Goal: Check status

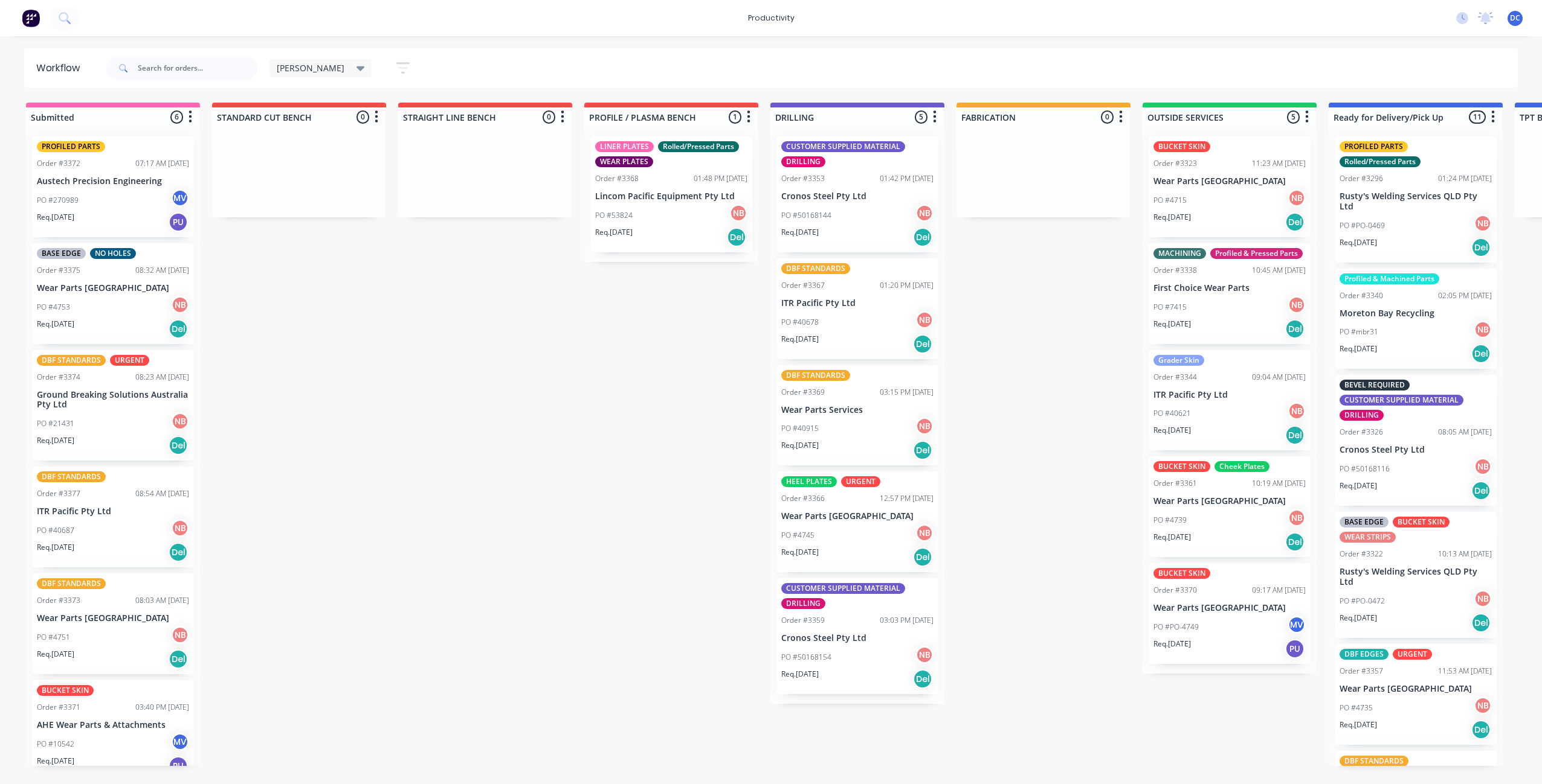
scroll to position [2, 0]
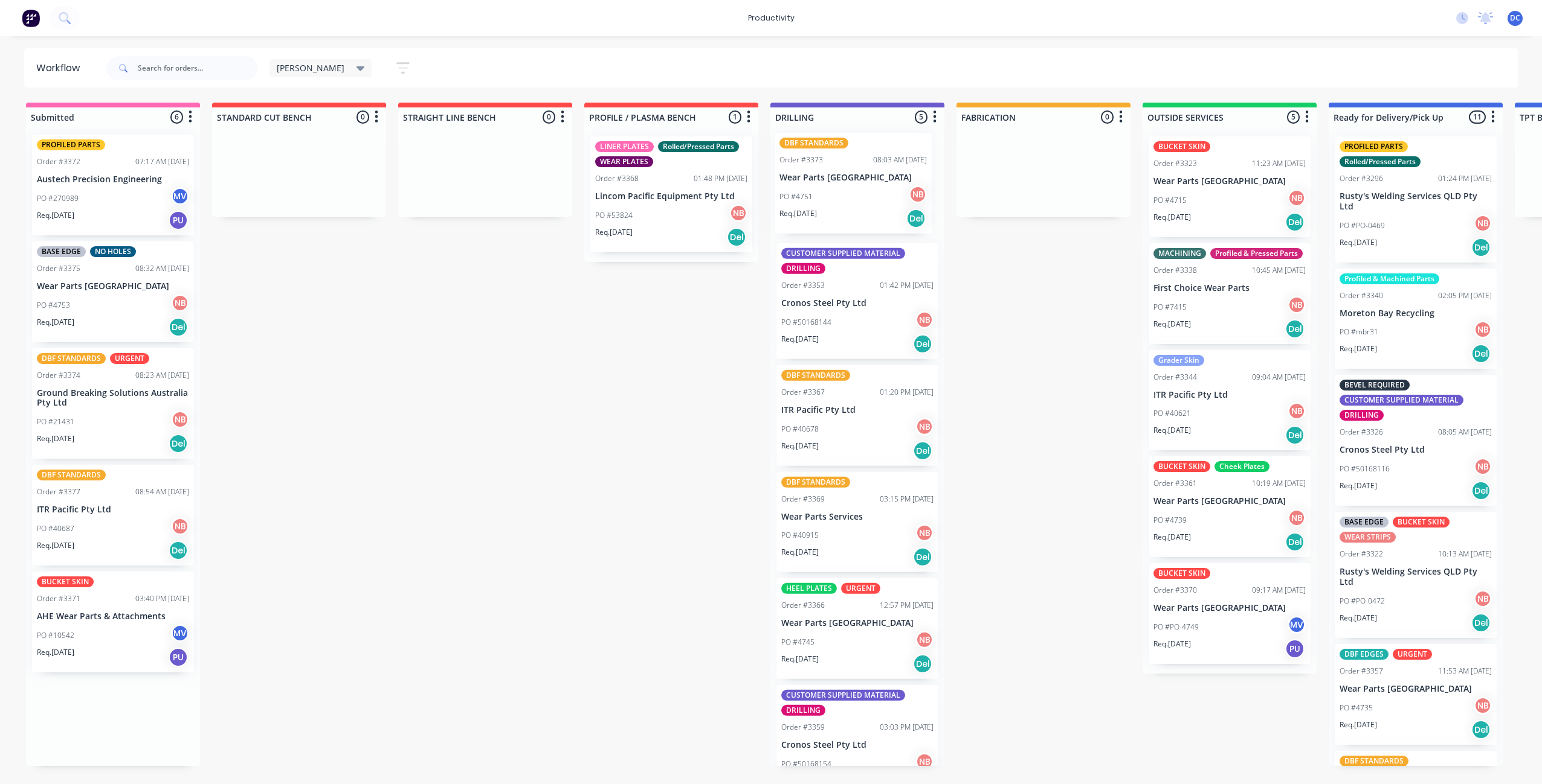
drag, startPoint x: 126, startPoint y: 626, endPoint x: 871, endPoint y: 184, distance: 866.2
click at [871, 184] on div "Submitted 6 Sort By Created date Required date Order number Customer name Most …" at bounding box center [998, 434] width 2014 height 663
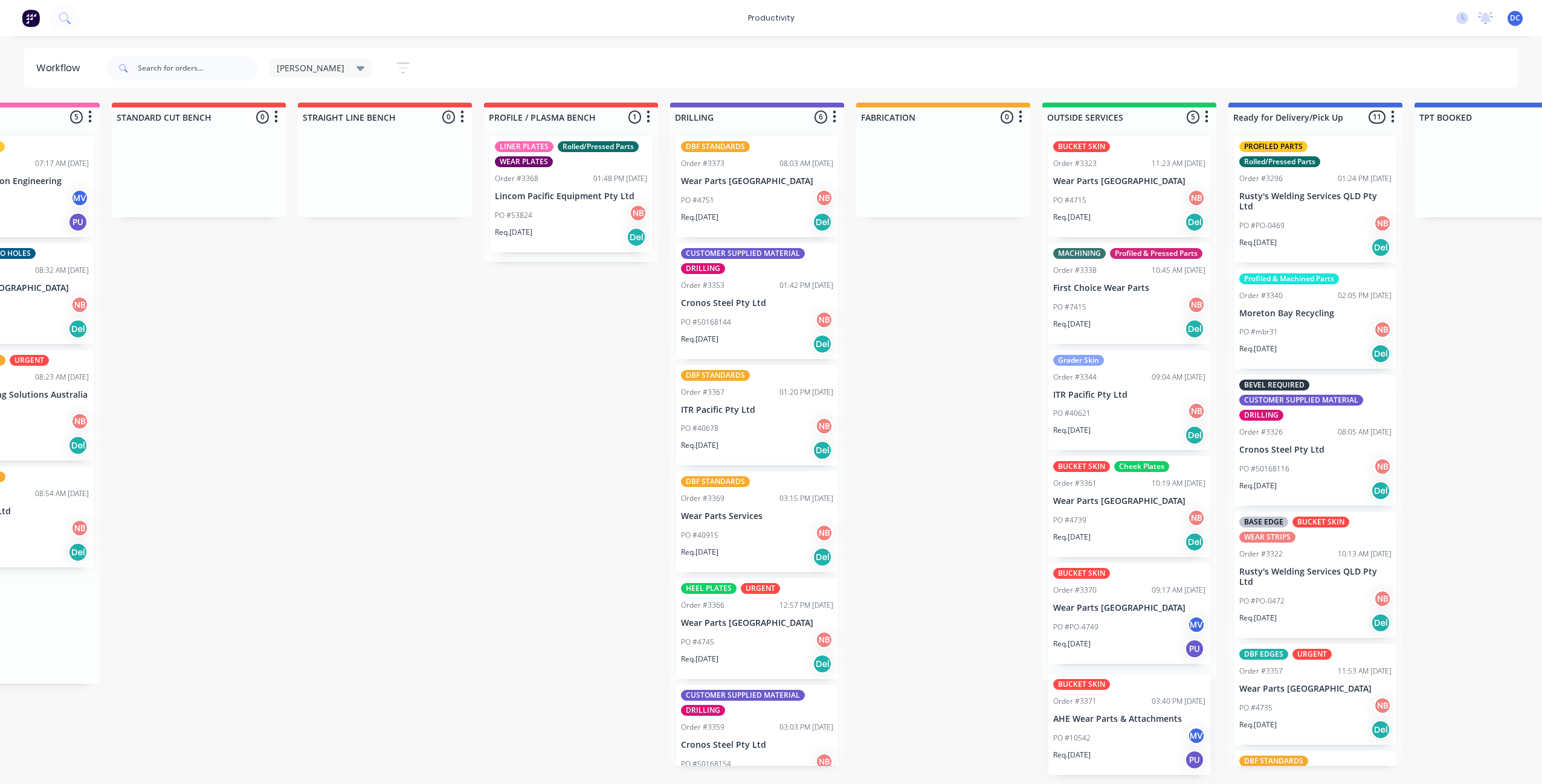
scroll to position [0, 0]
drag, startPoint x: 121, startPoint y: 663, endPoint x: 1127, endPoint y: 766, distance: 1011.3
click at [1127, 766] on div "Submitted 5 Sort By Created date Required date Order number Customer name Most …" at bounding box center [898, 434] width 2014 height 663
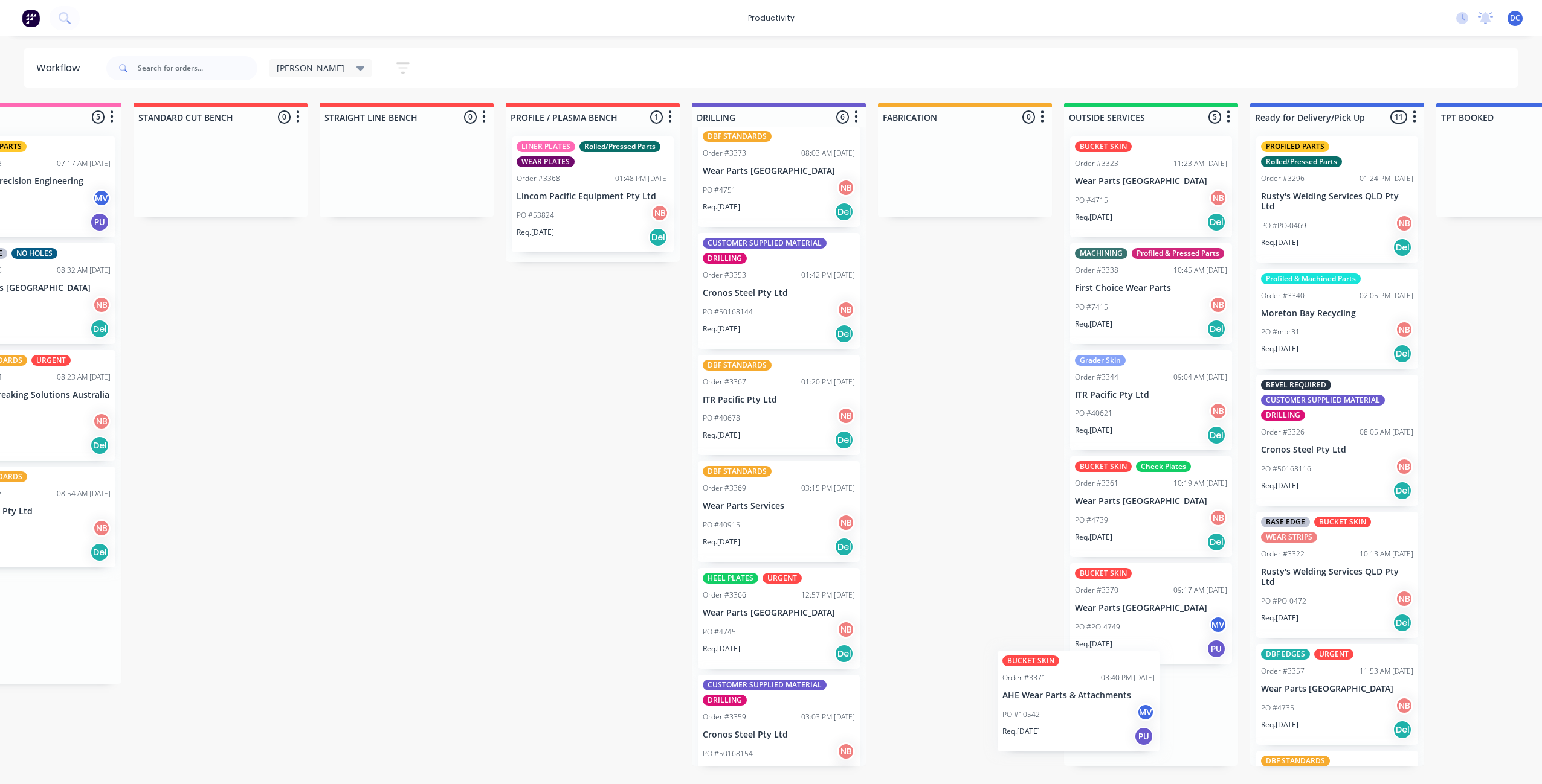
scroll to position [20, 0]
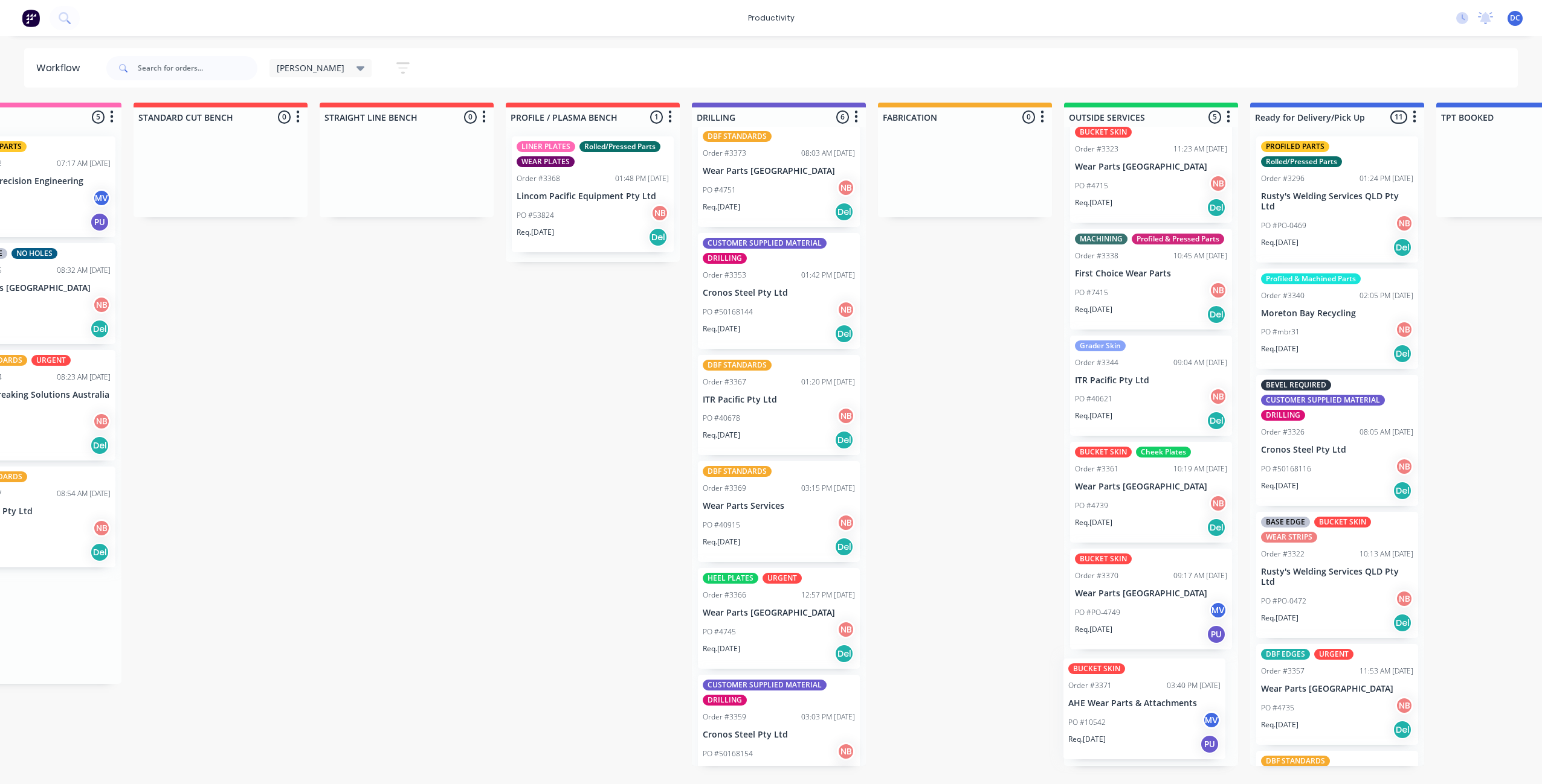
drag, startPoint x: 42, startPoint y: 649, endPoint x: 1177, endPoint y: 731, distance: 1138.0
click at [1177, 731] on div "Submitted 5 Sort By Created date Required date Order number Customer name Most …" at bounding box center [919, 434] width 2014 height 663
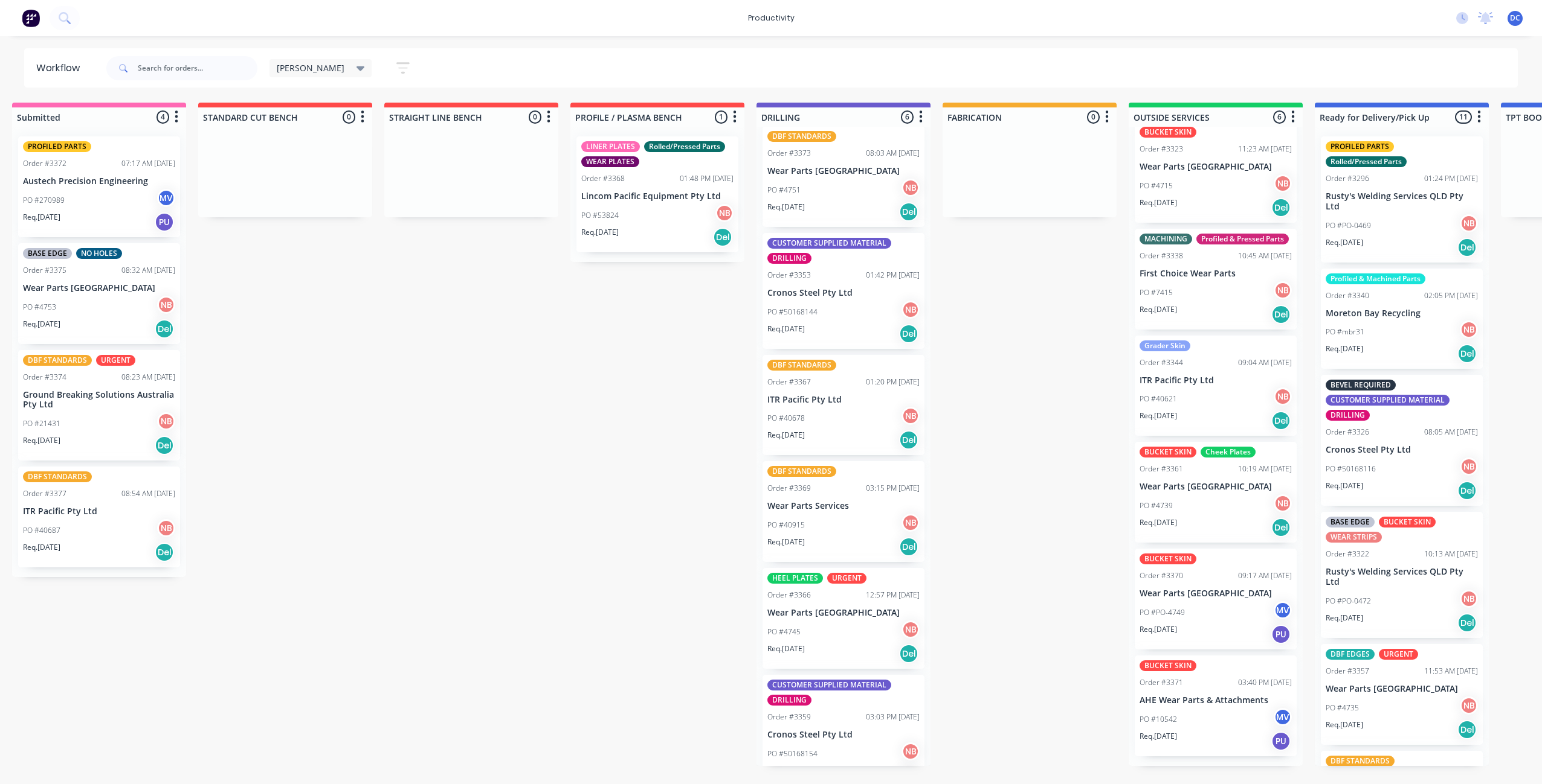
scroll to position [0, 0]
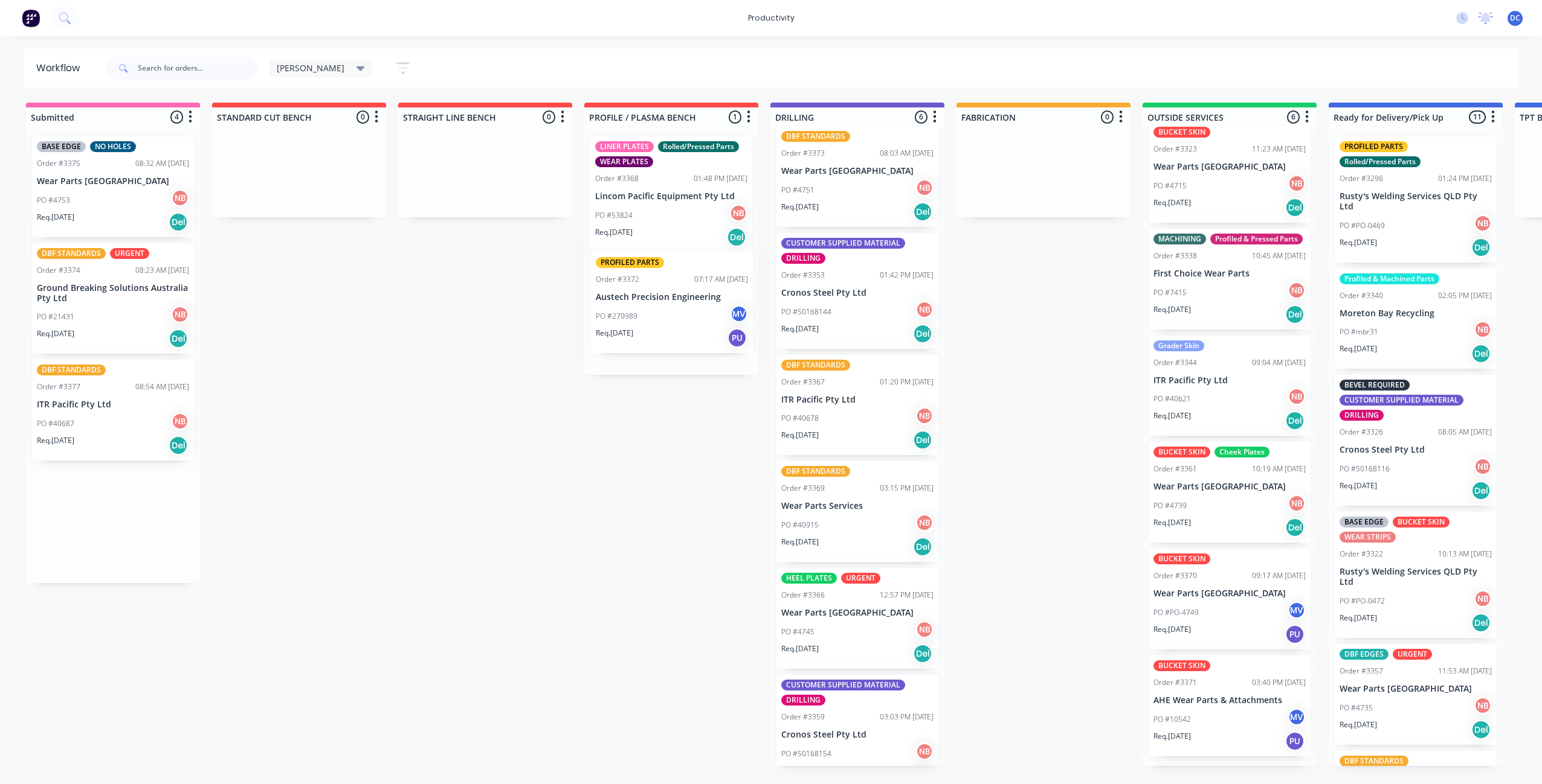
drag, startPoint x: 93, startPoint y: 197, endPoint x: 655, endPoint y: 314, distance: 574.0
click at [655, 314] on div "Submitted 4 Sort By Created date Required date Order number Customer name Most …" at bounding box center [998, 434] width 2014 height 663
click at [113, 217] on div "Req. [DATE] Del" at bounding box center [113, 222] width 152 height 20
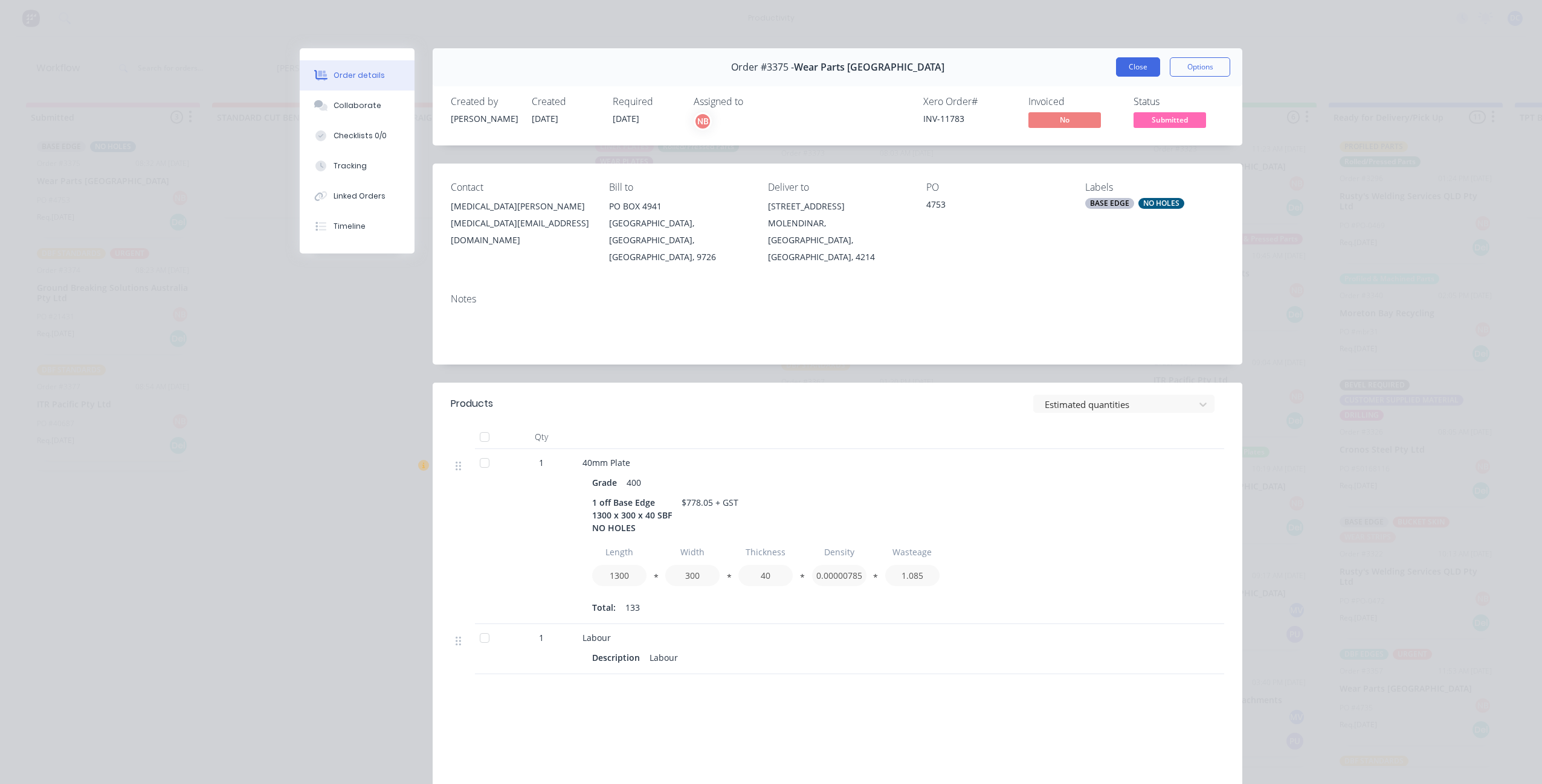
click at [1127, 69] on button "Close" at bounding box center [1138, 66] width 44 height 19
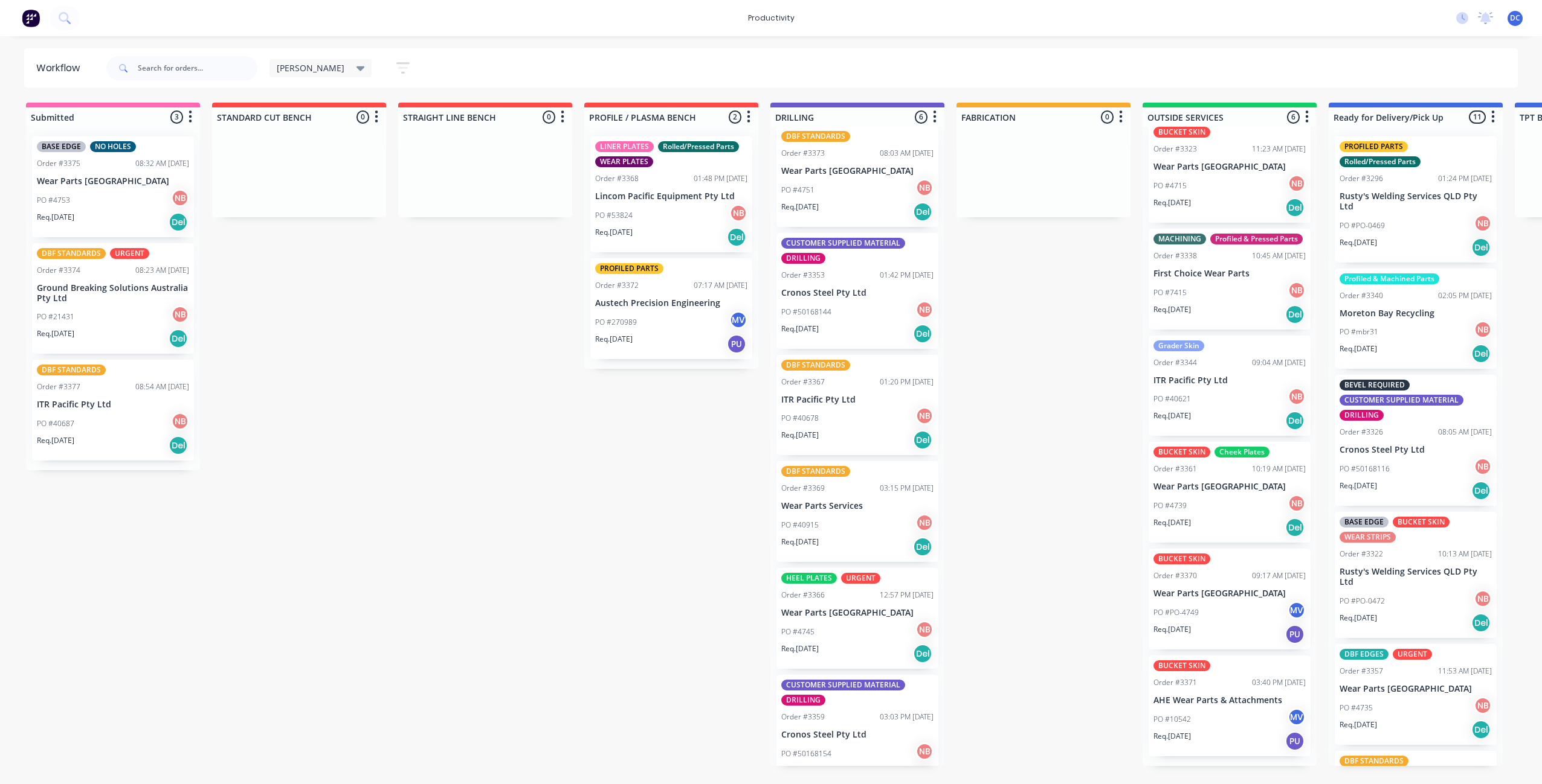
click at [98, 322] on div "PO #21431 NB" at bounding box center [113, 316] width 152 height 23
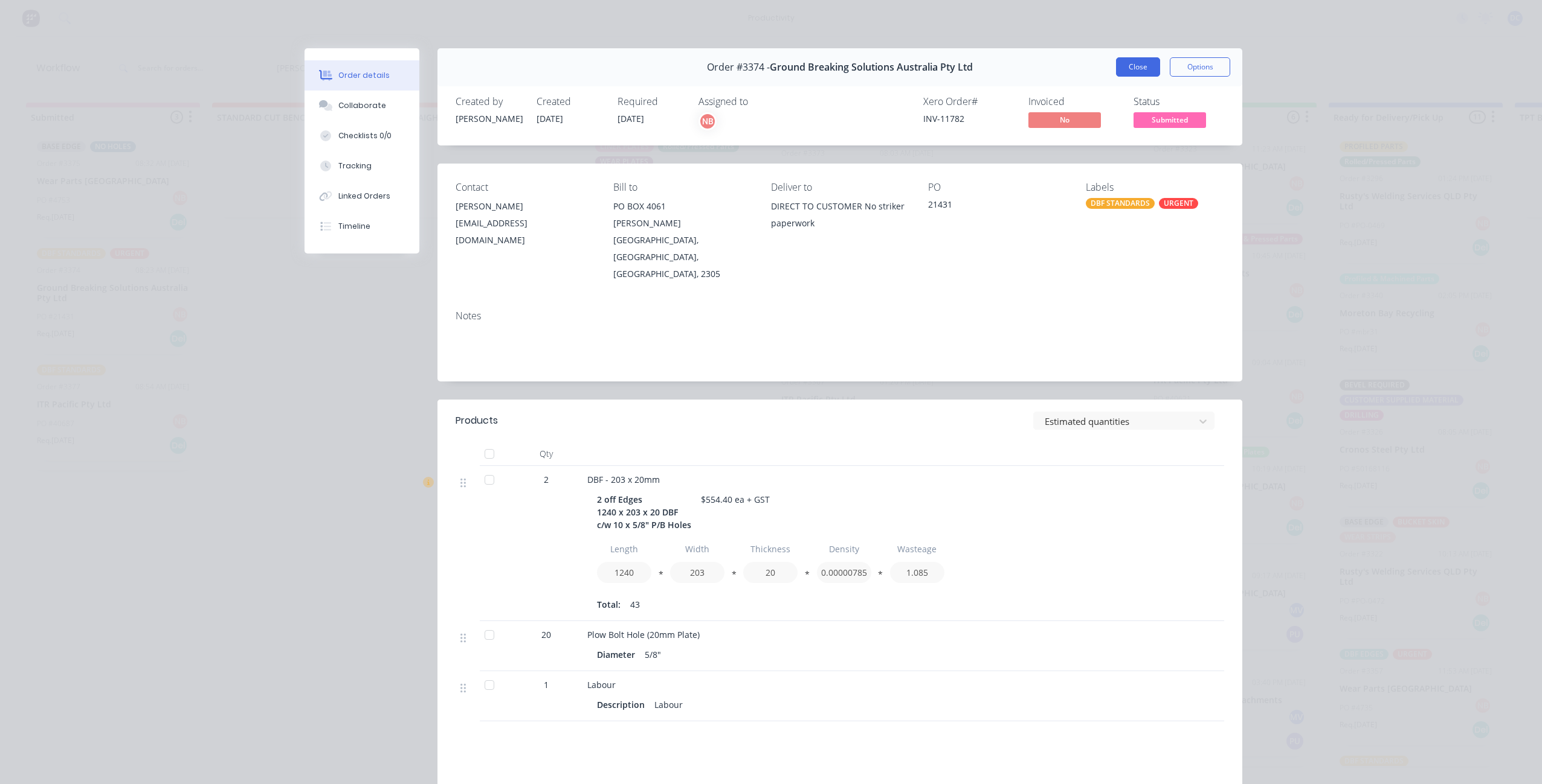
click at [1132, 71] on button "Close" at bounding box center [1138, 66] width 44 height 19
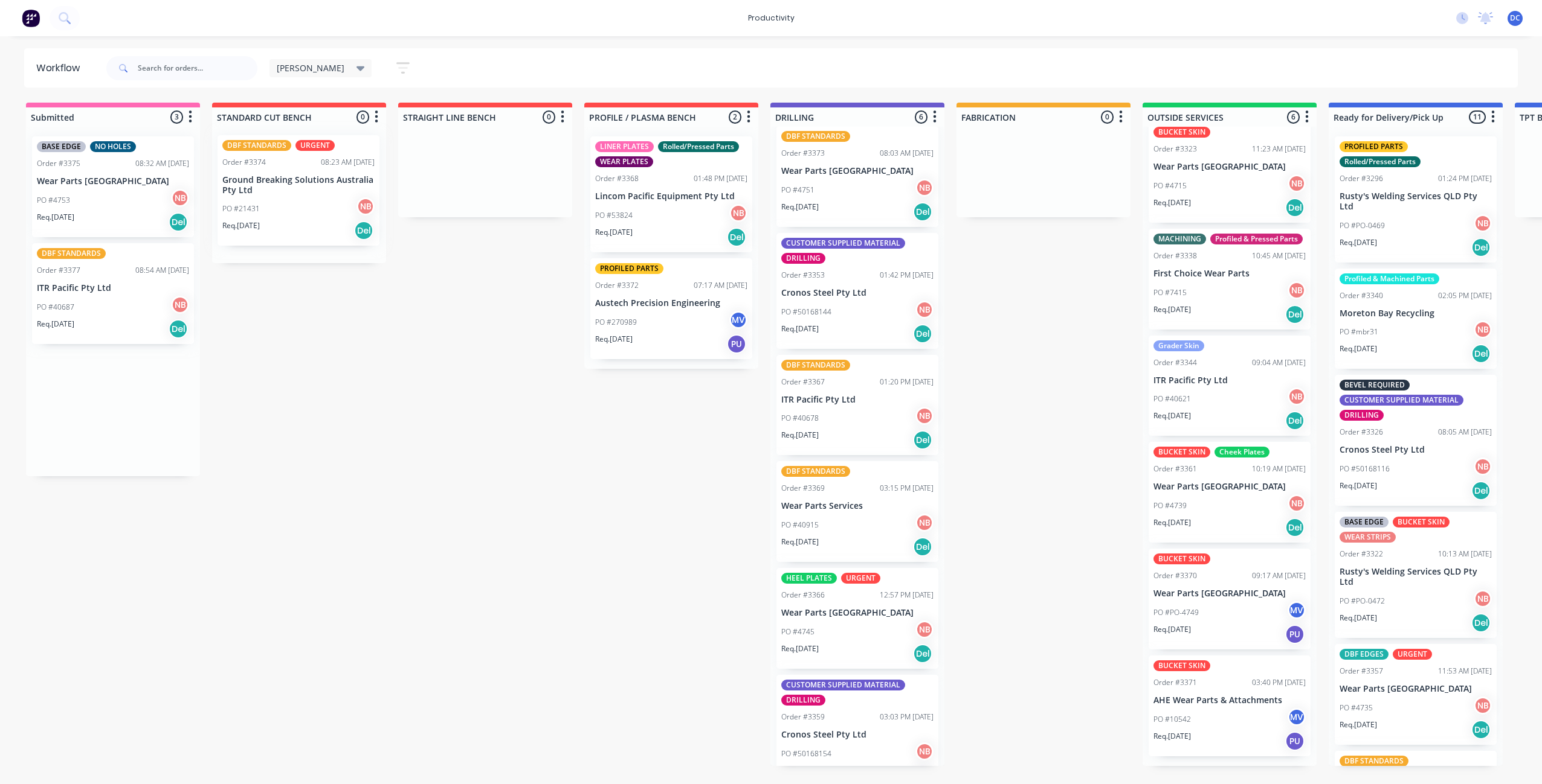
drag, startPoint x: 130, startPoint y: 307, endPoint x: 318, endPoint y: 198, distance: 217.3
click at [318, 198] on div "Submitted 3 Sort By Created date Required date Order number Customer name Most …" at bounding box center [998, 434] width 2014 height 663
drag, startPoint x: 71, startPoint y: 308, endPoint x: 257, endPoint y: 316, distance: 186.2
click at [257, 316] on div "Submitted 2 Sort By Created date Required date Order number Customer name Most …" at bounding box center [998, 434] width 2014 height 663
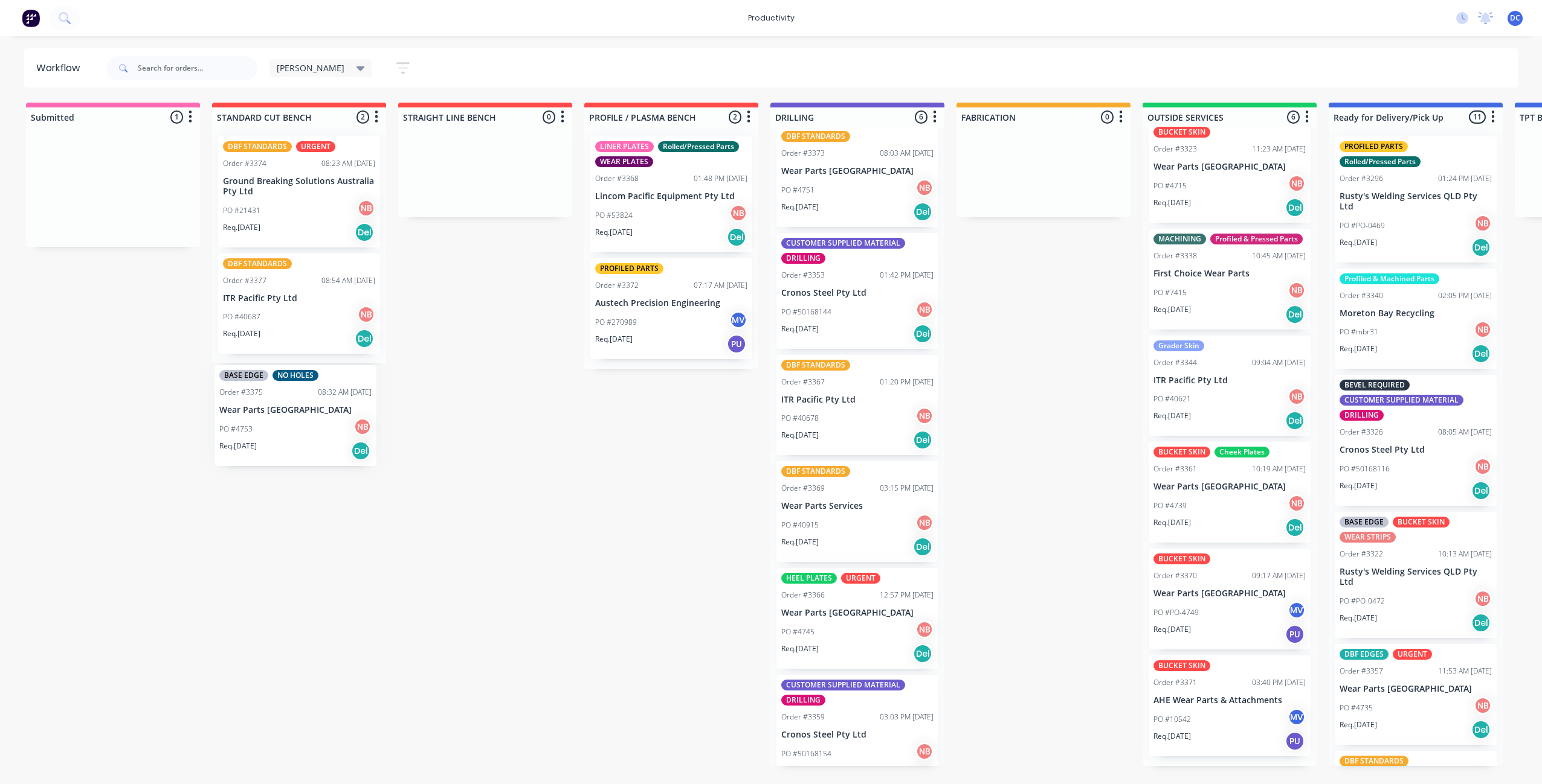
drag, startPoint x: 102, startPoint y: 214, endPoint x: 288, endPoint y: 446, distance: 297.4
click at [288, 446] on div "Submitted 1 Sort By Created date Required date Order number Customer name Most …" at bounding box center [998, 434] width 2014 height 663
drag, startPoint x: 136, startPoint y: 198, endPoint x: 323, endPoint y: 422, distance: 291.8
click at [323, 422] on div "Submitted 1 Sort By Created date Required date Order number Customer name Most …" at bounding box center [998, 434] width 2014 height 663
click at [398, 67] on icon "button" at bounding box center [402, 68] width 9 height 2
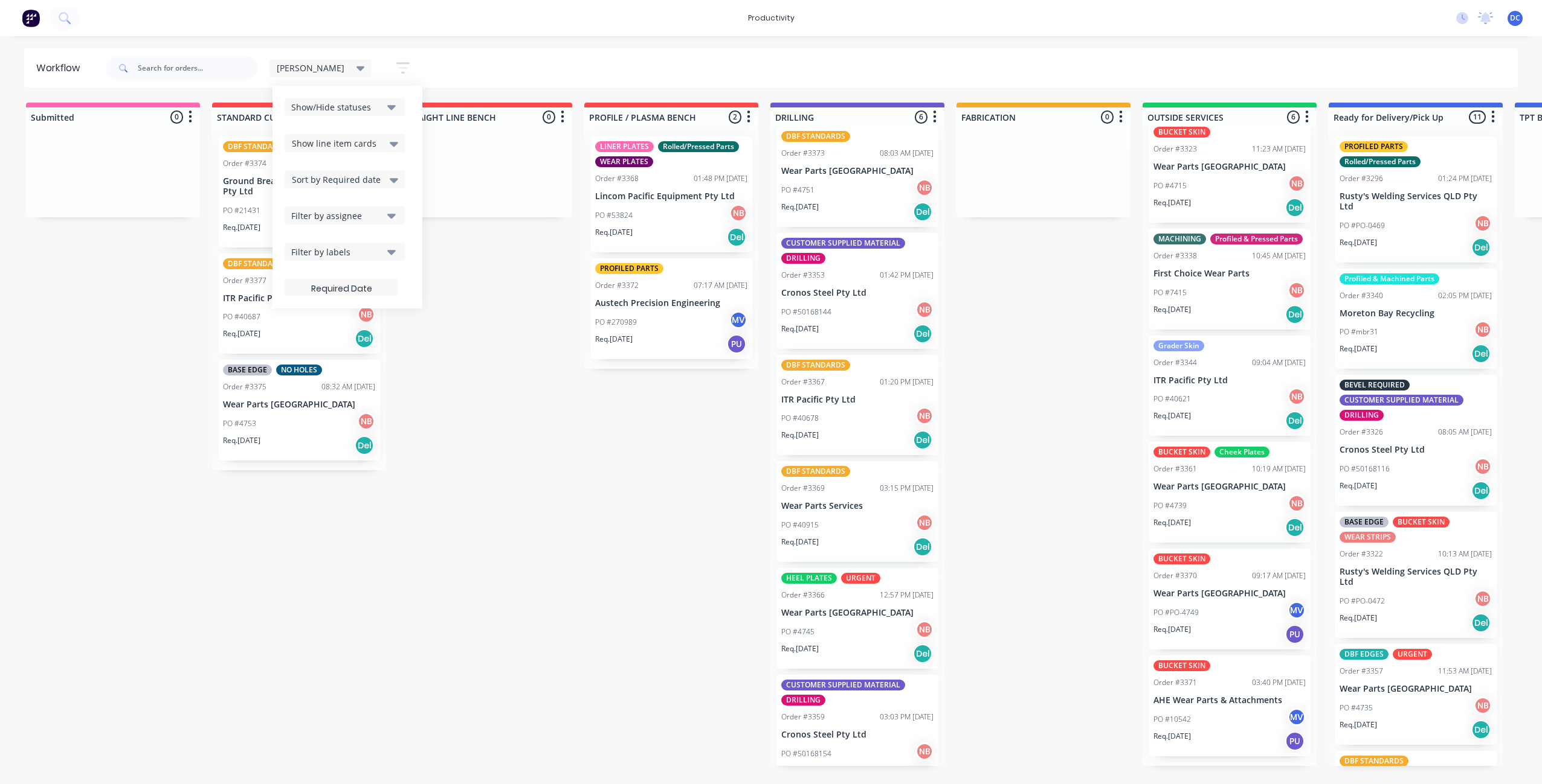
click at [347, 109] on button "Show/Hide statuses" at bounding box center [344, 107] width 121 height 18
click at [357, 103] on button "Show/Hide statuses" at bounding box center [344, 107] width 121 height 18
click at [342, 244] on button "Filter by labels" at bounding box center [344, 252] width 121 height 18
click at [321, 315] on button "All" at bounding box center [375, 318] width 181 height 24
click at [422, 506] on div "Submitted 0 Sort By Created date Required date Order number Customer name Most …" at bounding box center [998, 434] width 2014 height 663
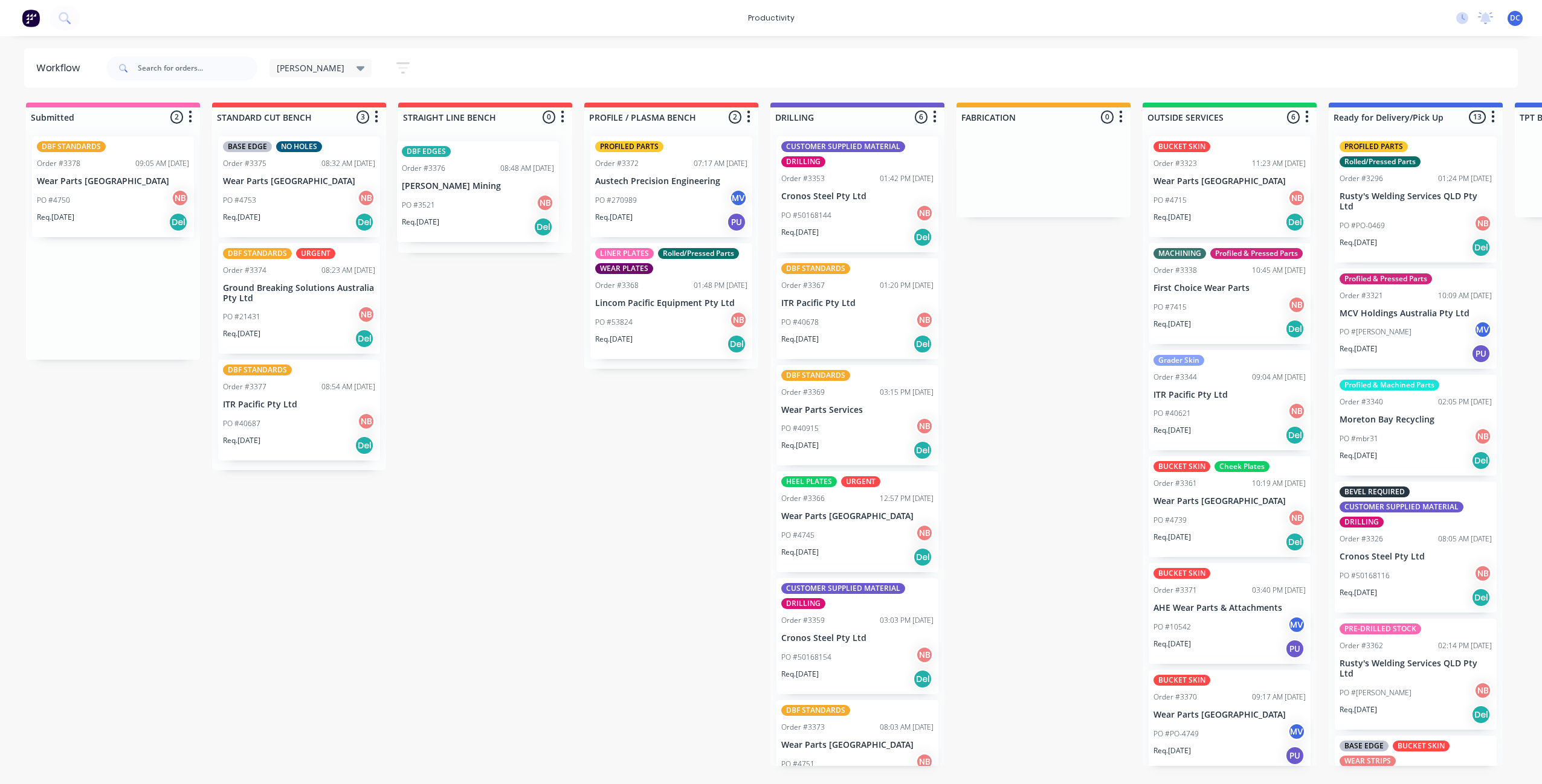
drag, startPoint x: 91, startPoint y: 192, endPoint x: 460, endPoint y: 196, distance: 369.0
click at [460, 196] on div "Submitted 2 Sort By Created date Required date Order number Customer name Most …" at bounding box center [998, 434] width 2014 height 663
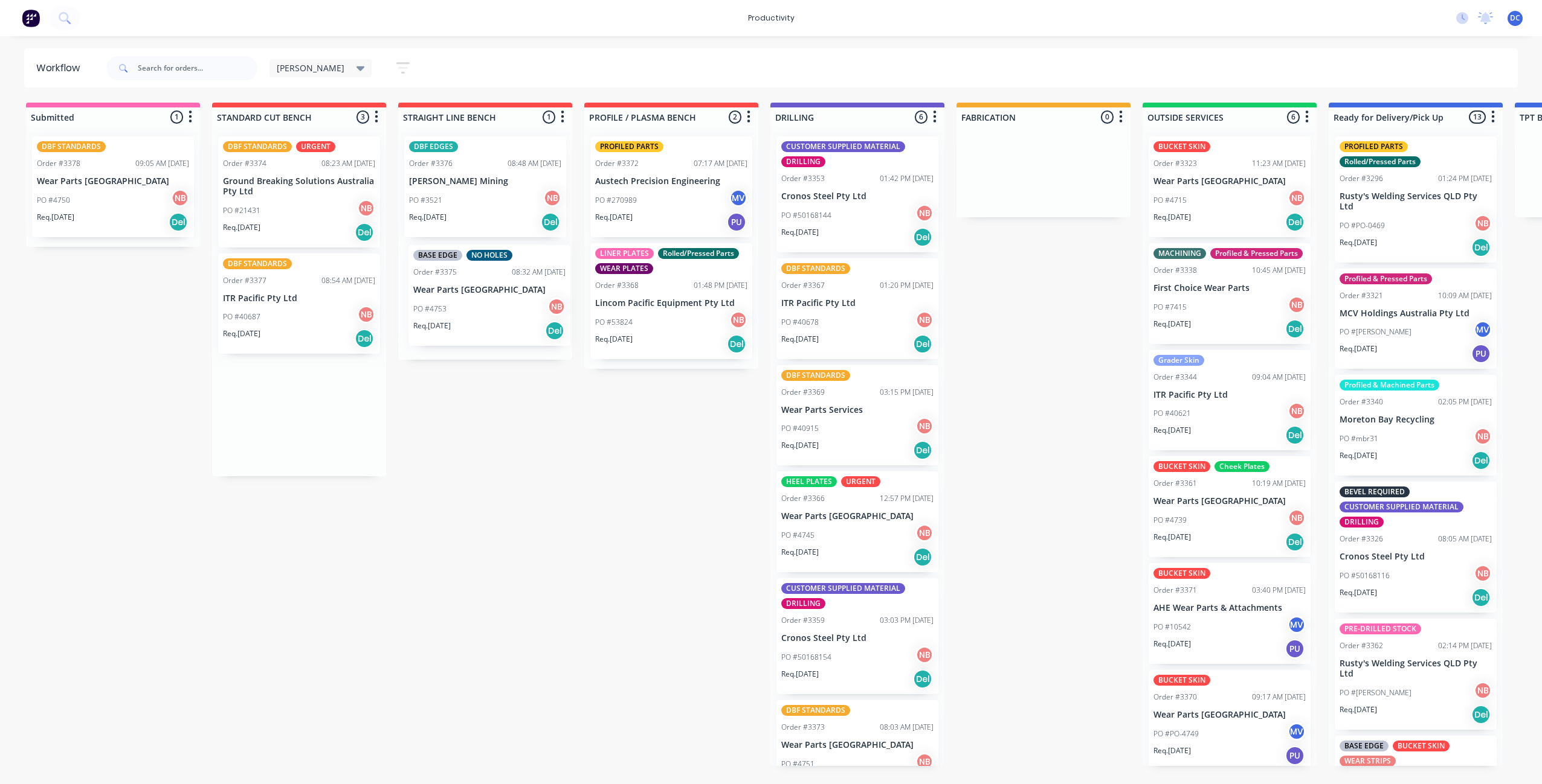
drag, startPoint x: 281, startPoint y: 226, endPoint x: 470, endPoint y: 334, distance: 217.7
click at [472, 334] on div "Submitted 1 Sort By Created date Required date Order number Customer name Most …" at bounding box center [998, 434] width 2014 height 663
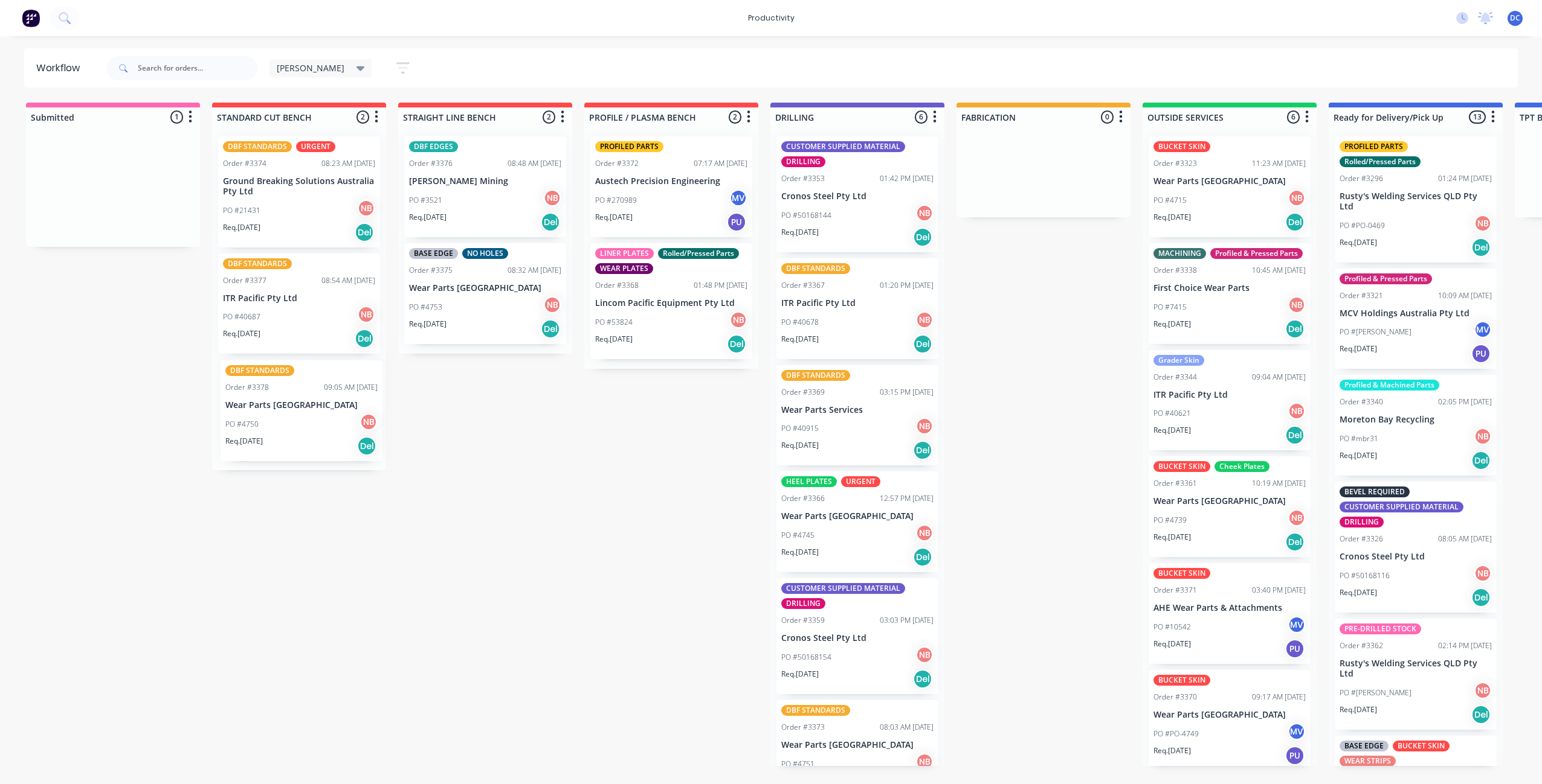
drag, startPoint x: 143, startPoint y: 216, endPoint x: 305, endPoint y: 427, distance: 266.0
click at [308, 426] on div "Submitted 1 Sort By Created date Required date Order number Customer name Most …" at bounding box center [998, 434] width 2014 height 663
